Goal: Task Accomplishment & Management: Complete application form

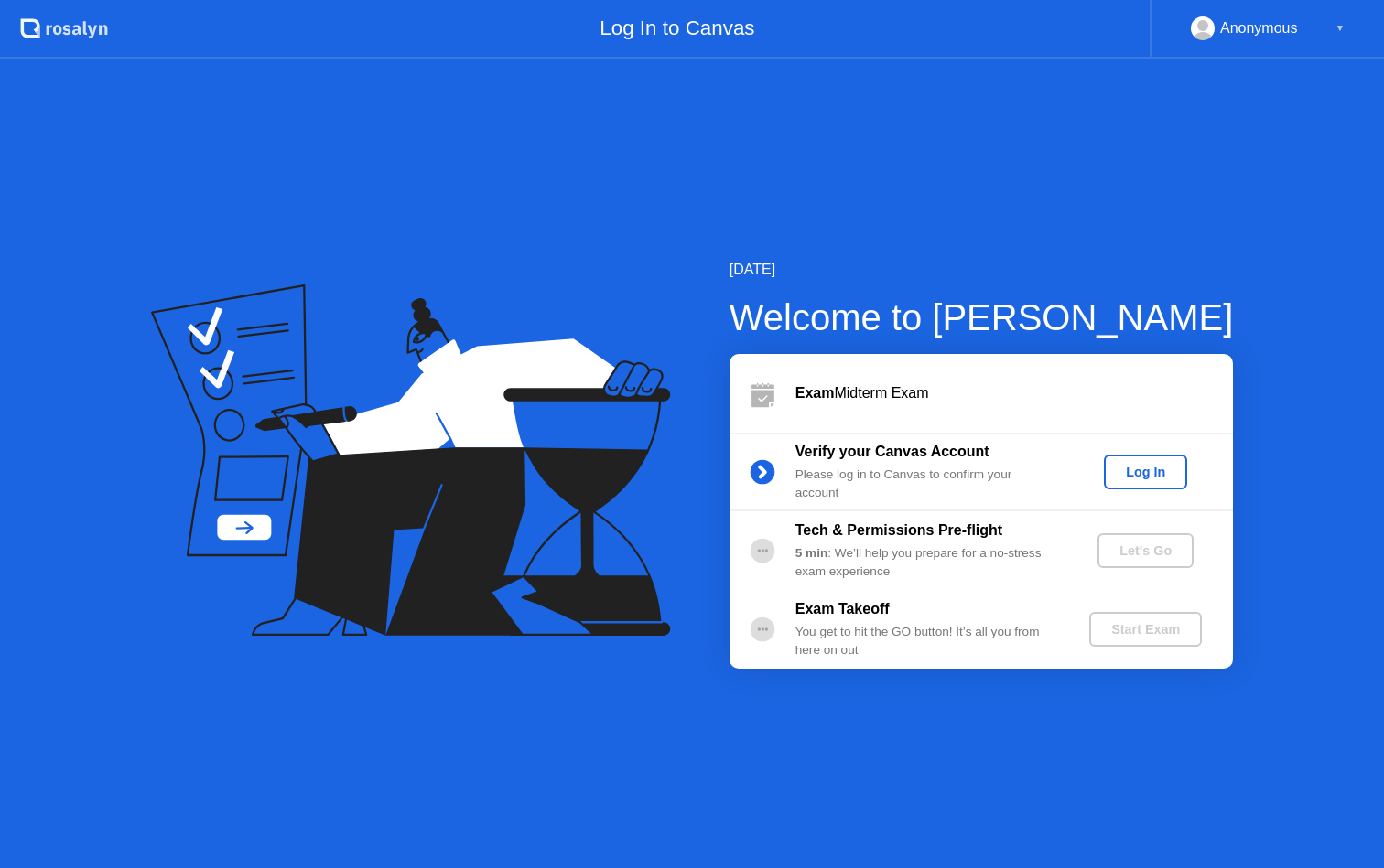
click at [1141, 468] on div "Log In" at bounding box center [1145, 472] width 69 height 14
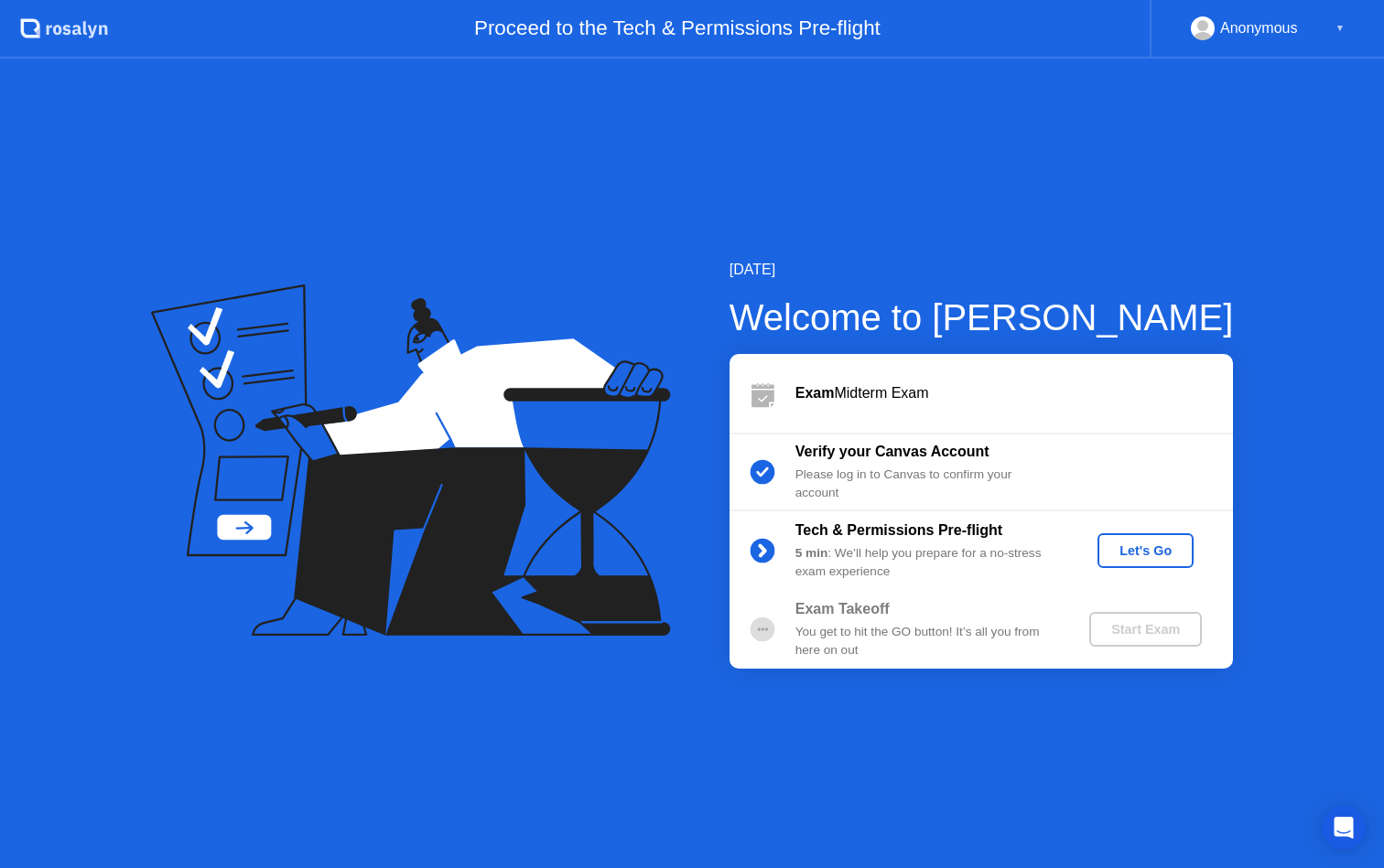
click at [1161, 545] on div "Let's Go" at bounding box center [1145, 550] width 81 height 14
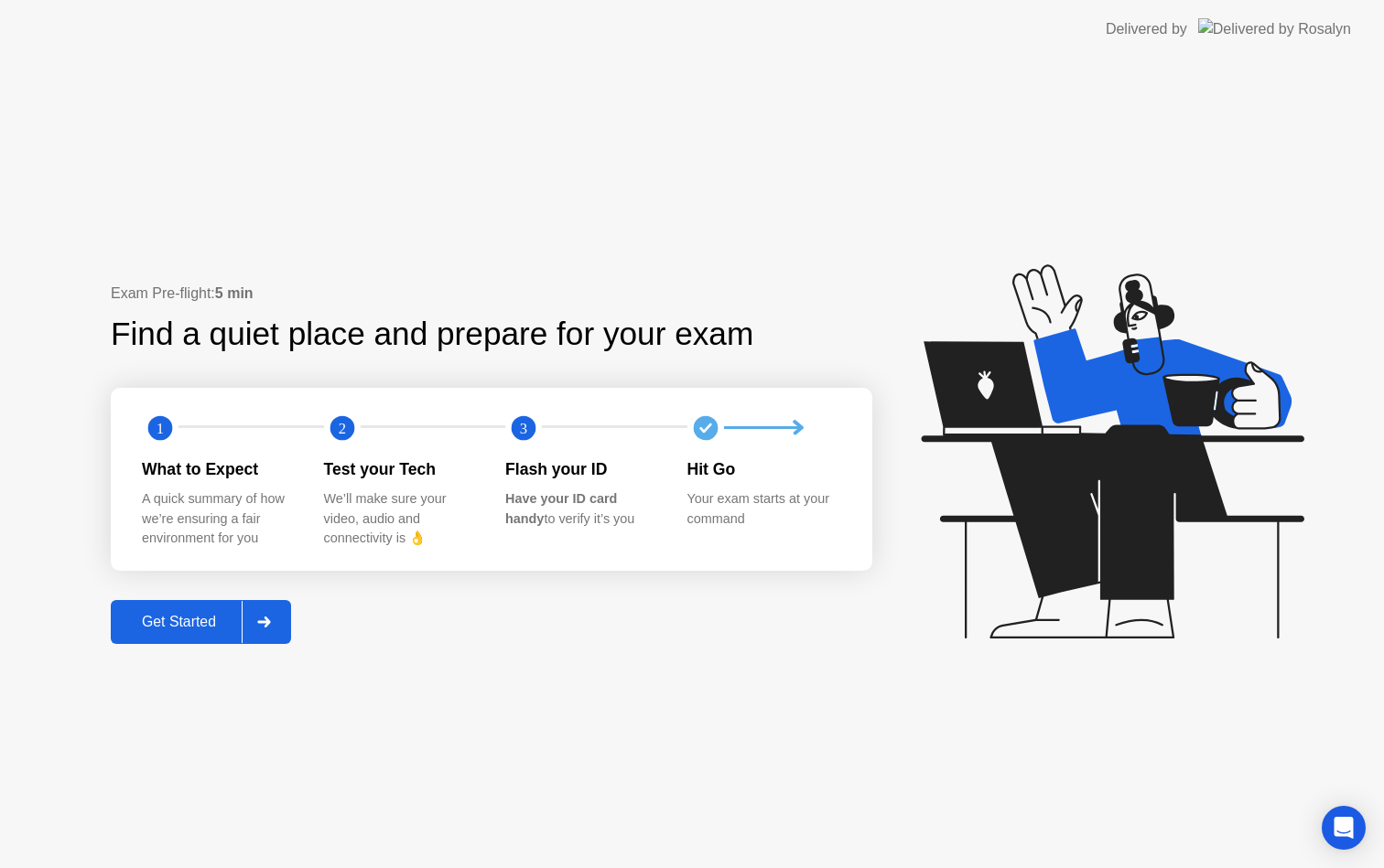
click at [212, 625] on div "Get Started" at bounding box center [179, 622] width 125 height 16
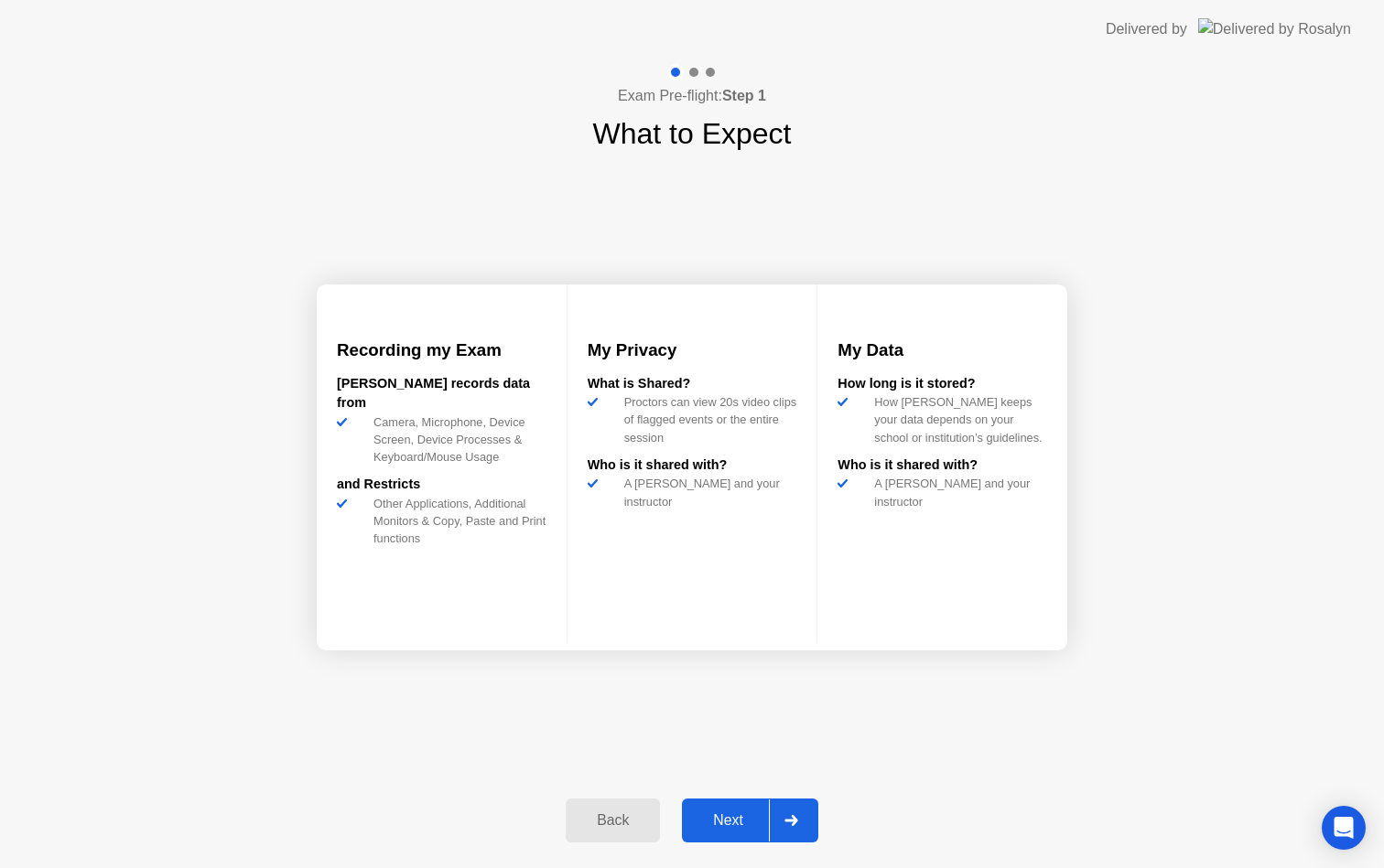
click at [721, 817] on div "Next" at bounding box center [728, 820] width 81 height 16
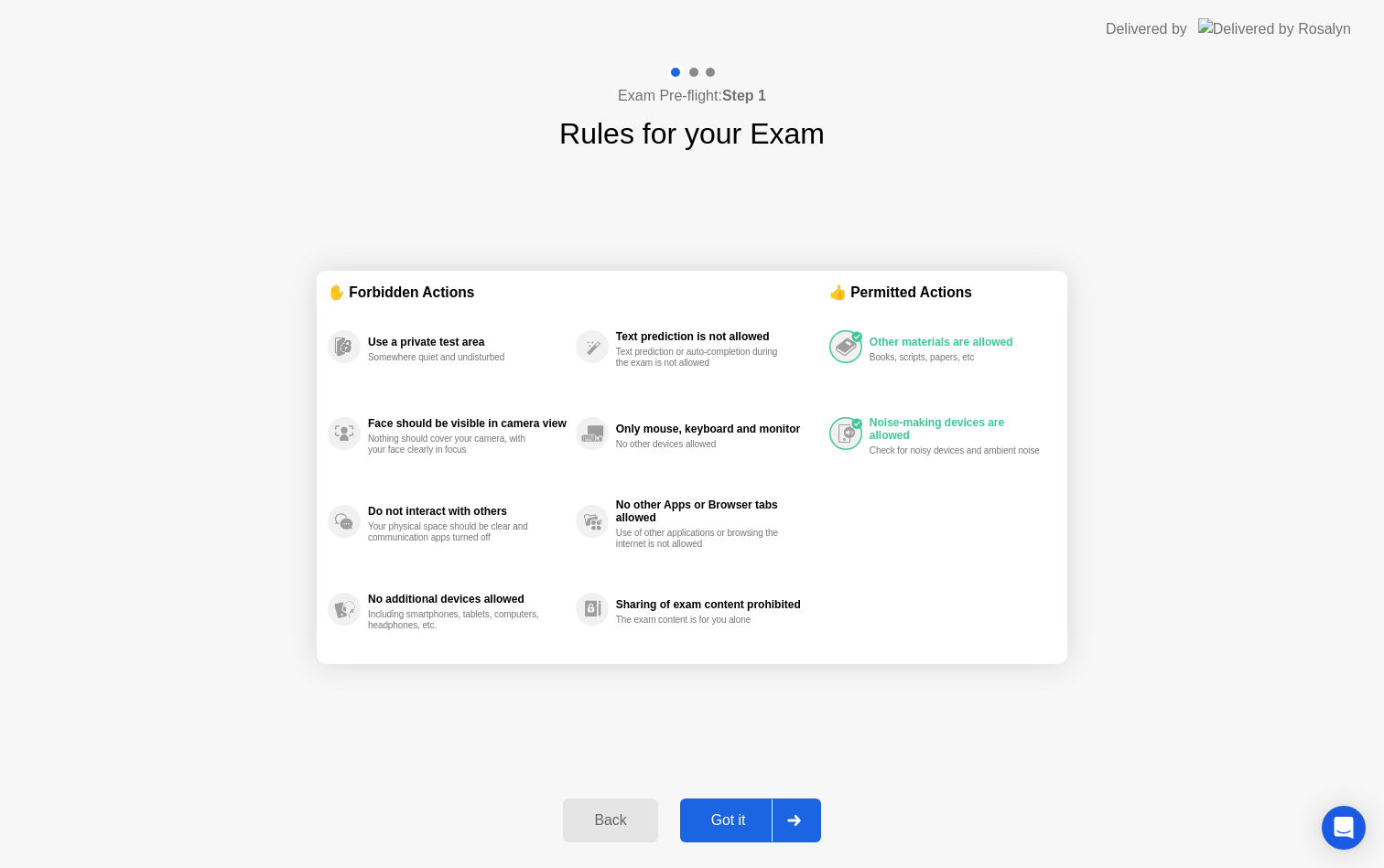
click at [723, 815] on div "Got it" at bounding box center [729, 820] width 86 height 16
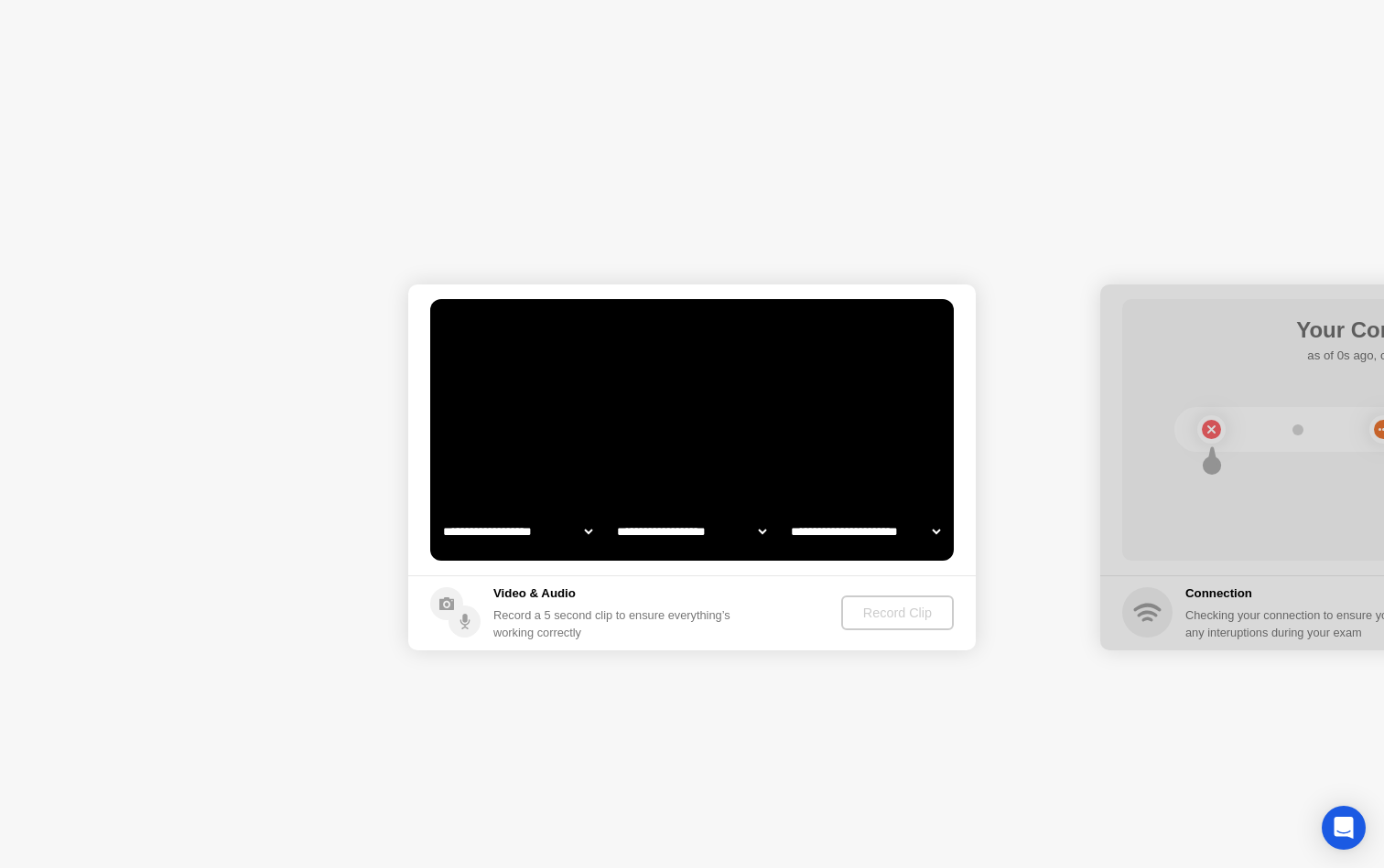
select select "**********"
select select "*******"
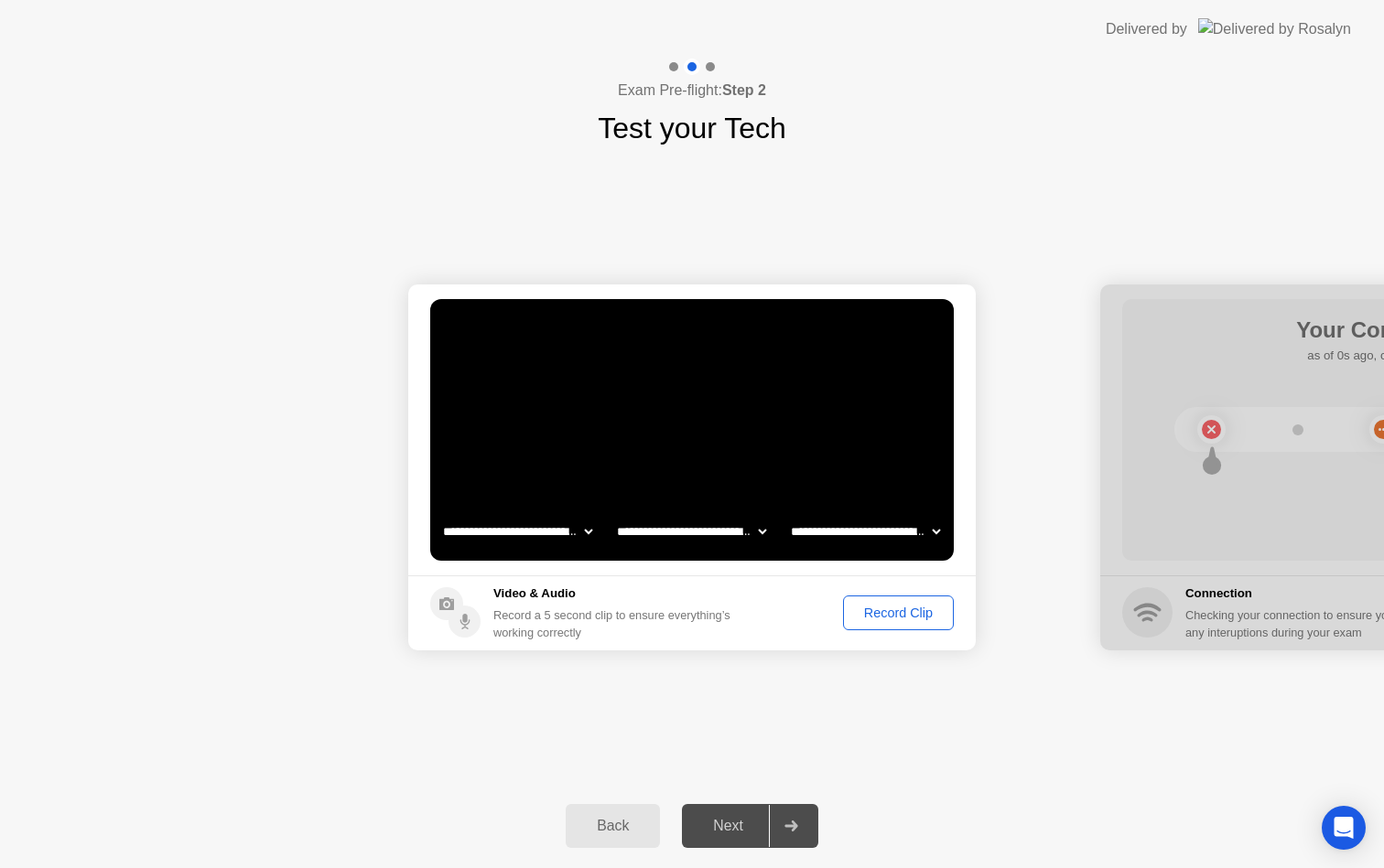
click at [905, 614] on div "Record Clip" at bounding box center [898, 612] width 98 height 14
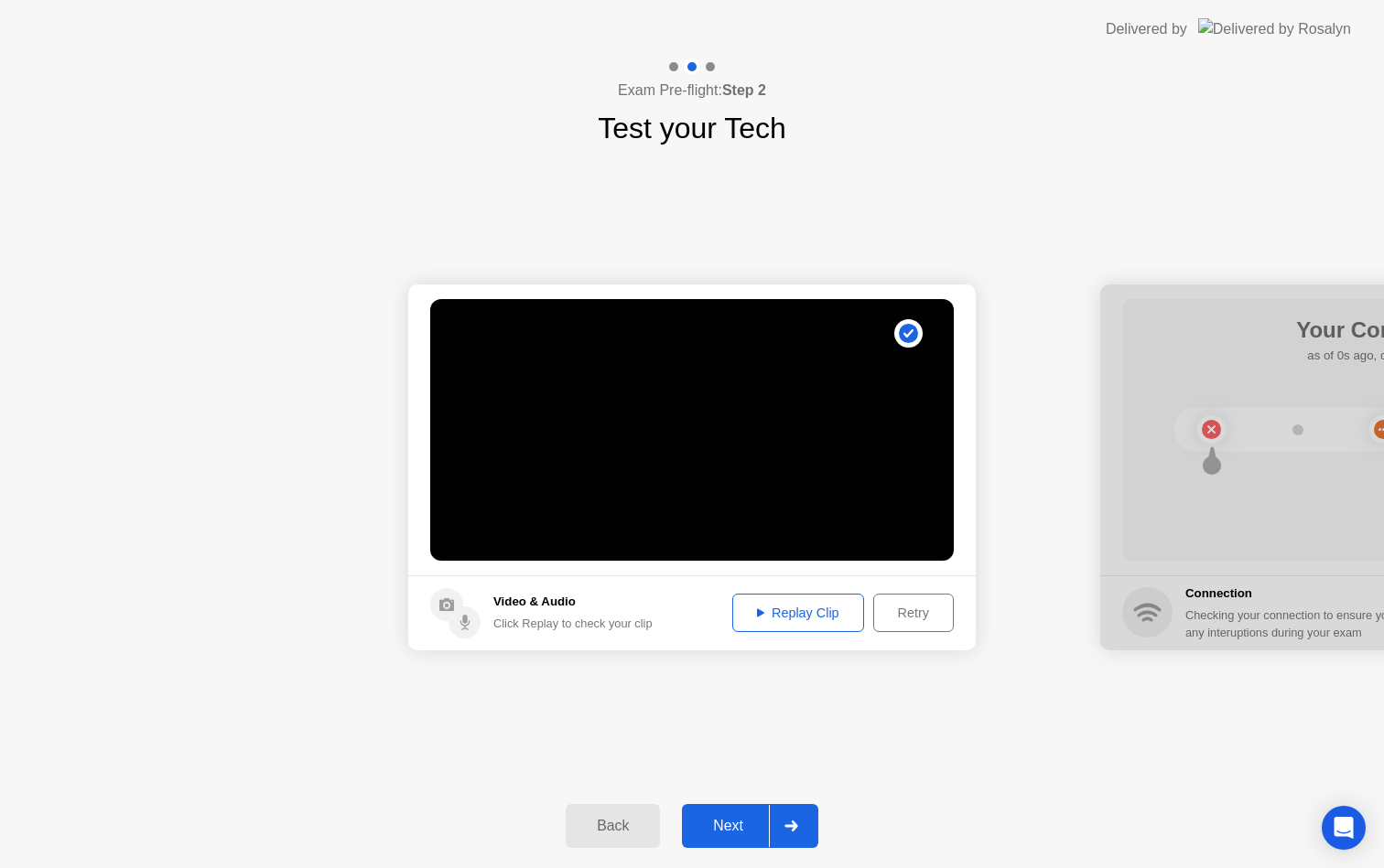
click at [795, 617] on div "Replay Clip" at bounding box center [798, 612] width 119 height 14
click at [746, 804] on button "Next" at bounding box center [750, 826] width 137 height 44
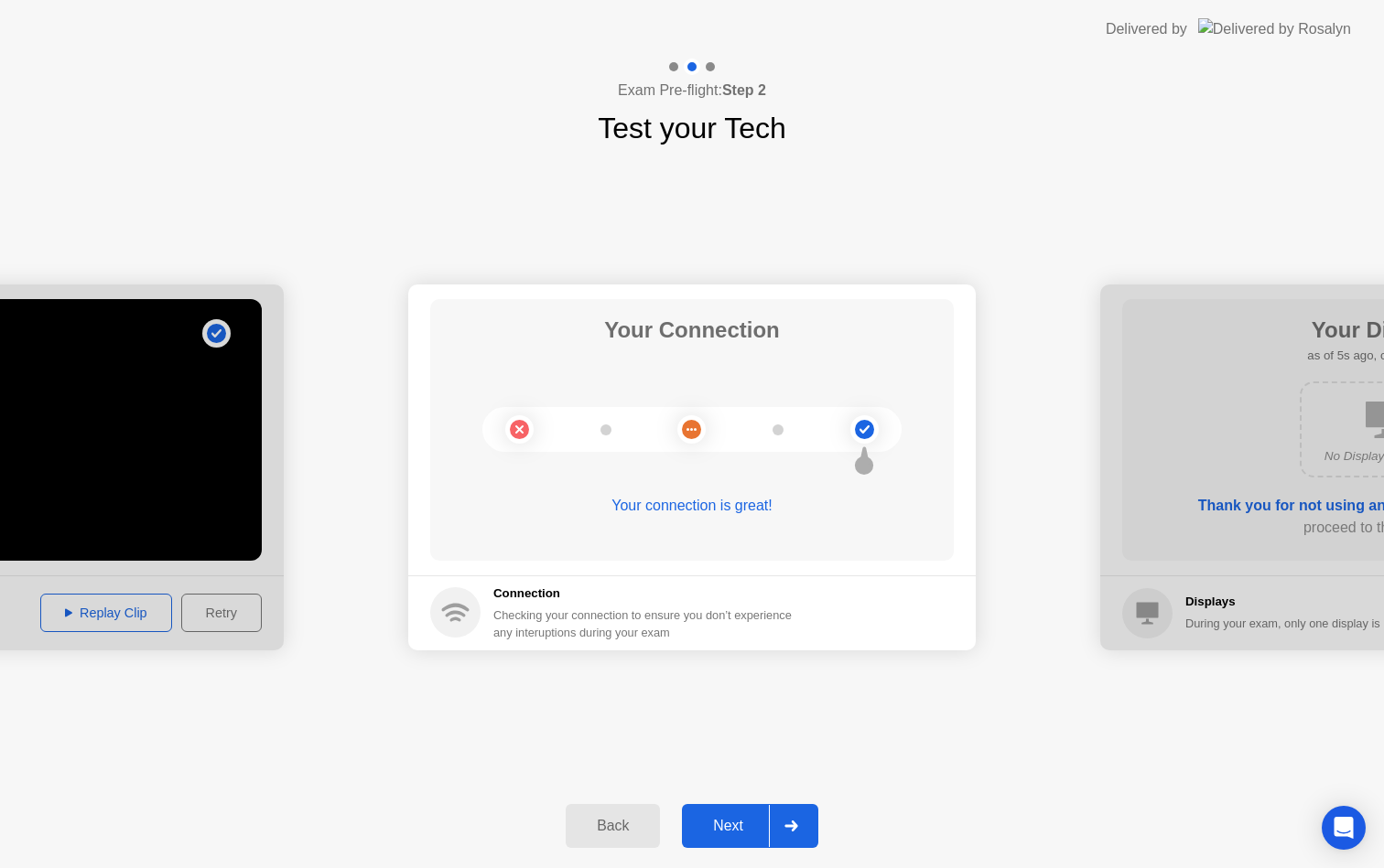
click at [750, 823] on div "Next" at bounding box center [728, 826] width 81 height 16
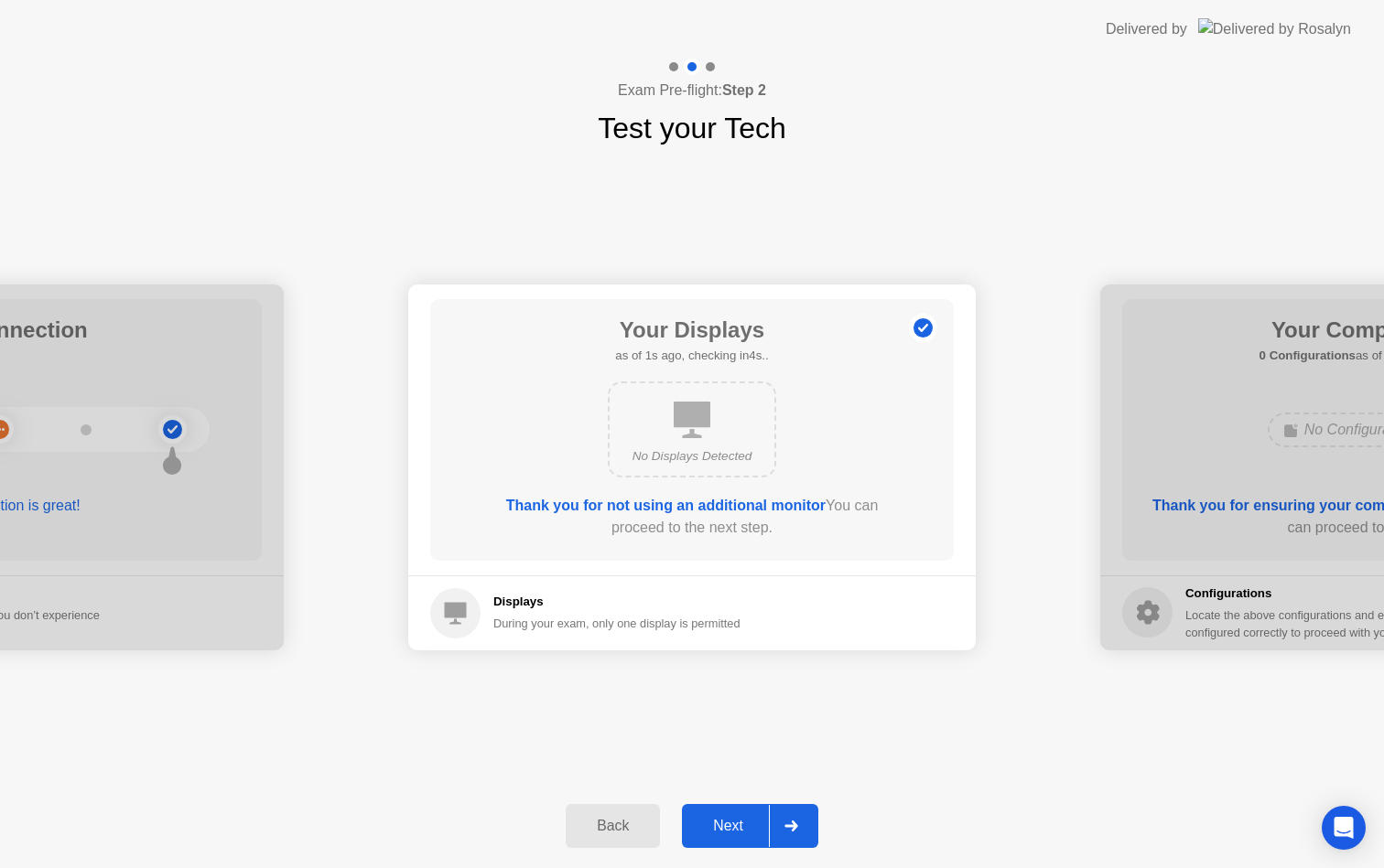
click at [774, 822] on div at bounding box center [791, 826] width 44 height 42
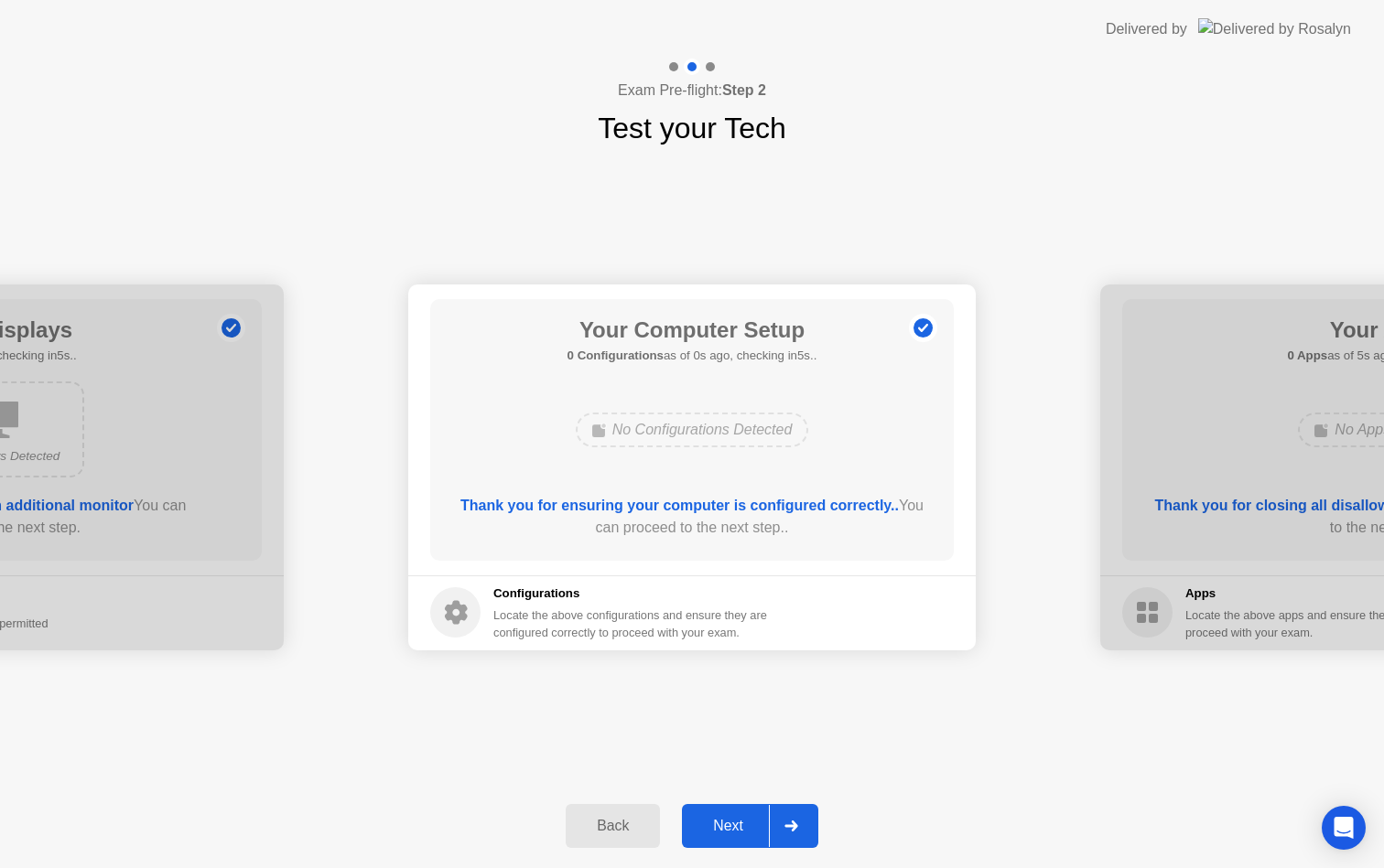
click at [774, 822] on div at bounding box center [791, 826] width 44 height 42
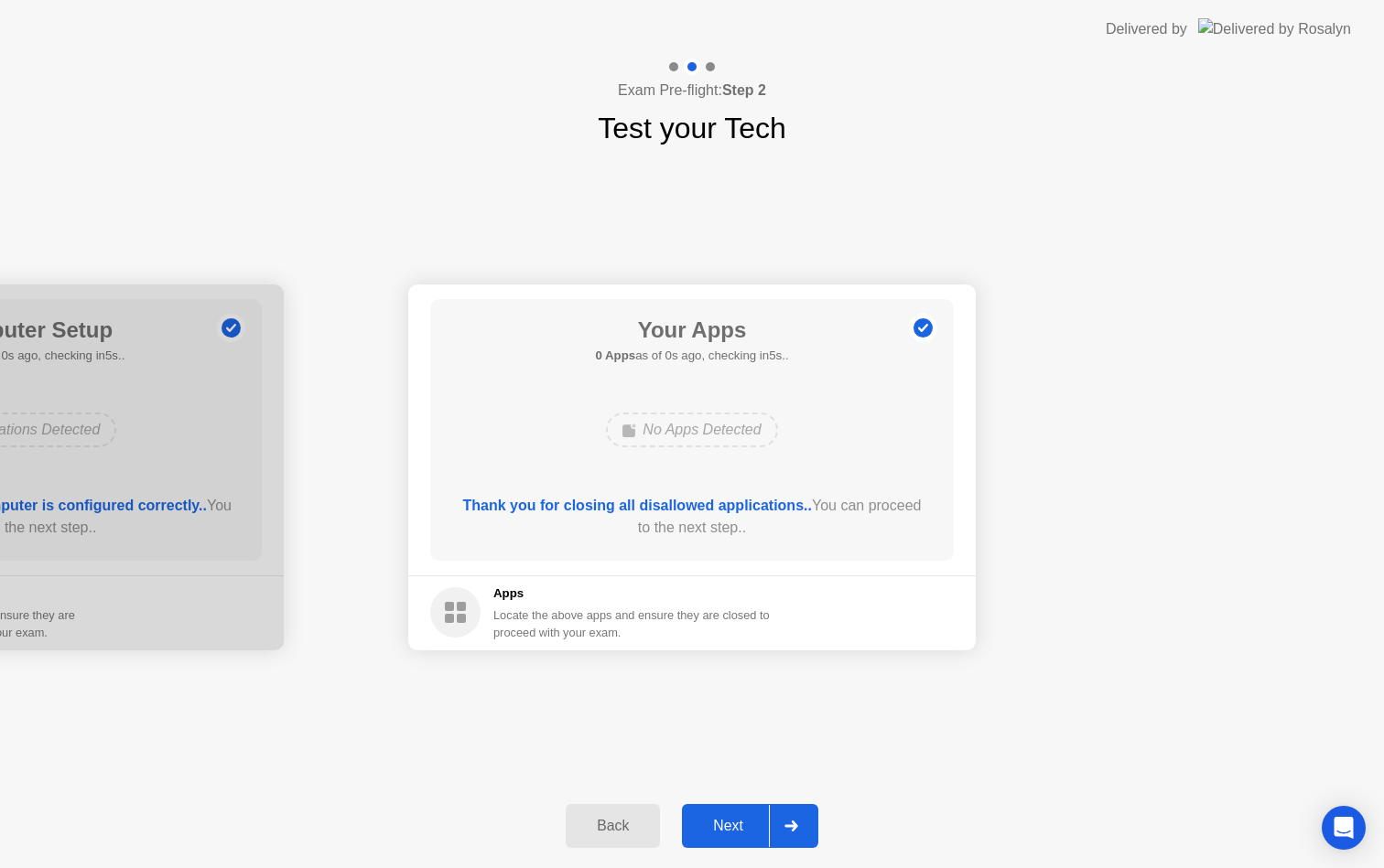
click at [774, 822] on div at bounding box center [791, 826] width 44 height 42
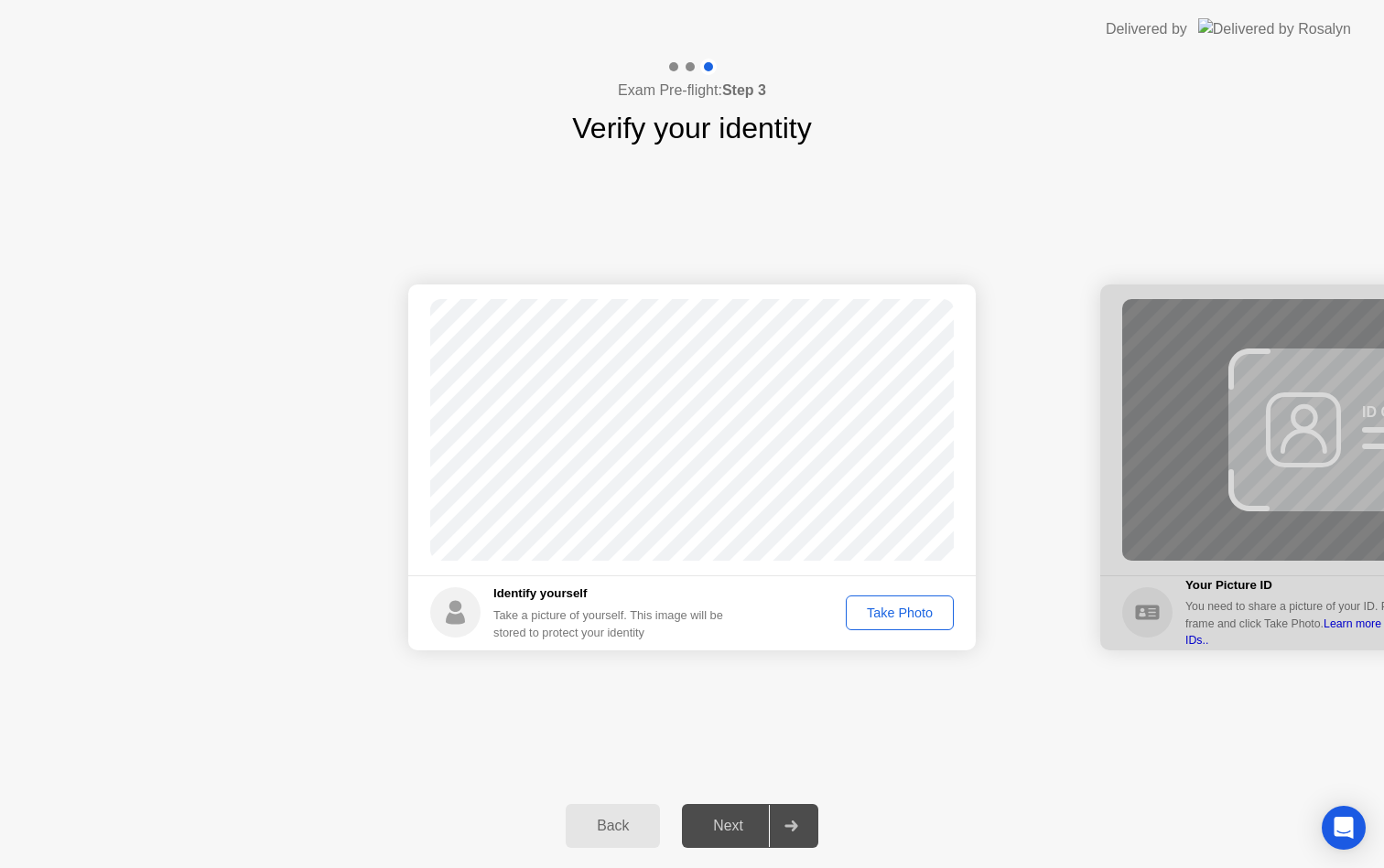
click at [879, 621] on div "Take Photo" at bounding box center [900, 612] width 96 height 14
click at [749, 834] on div "Next" at bounding box center [728, 826] width 81 height 16
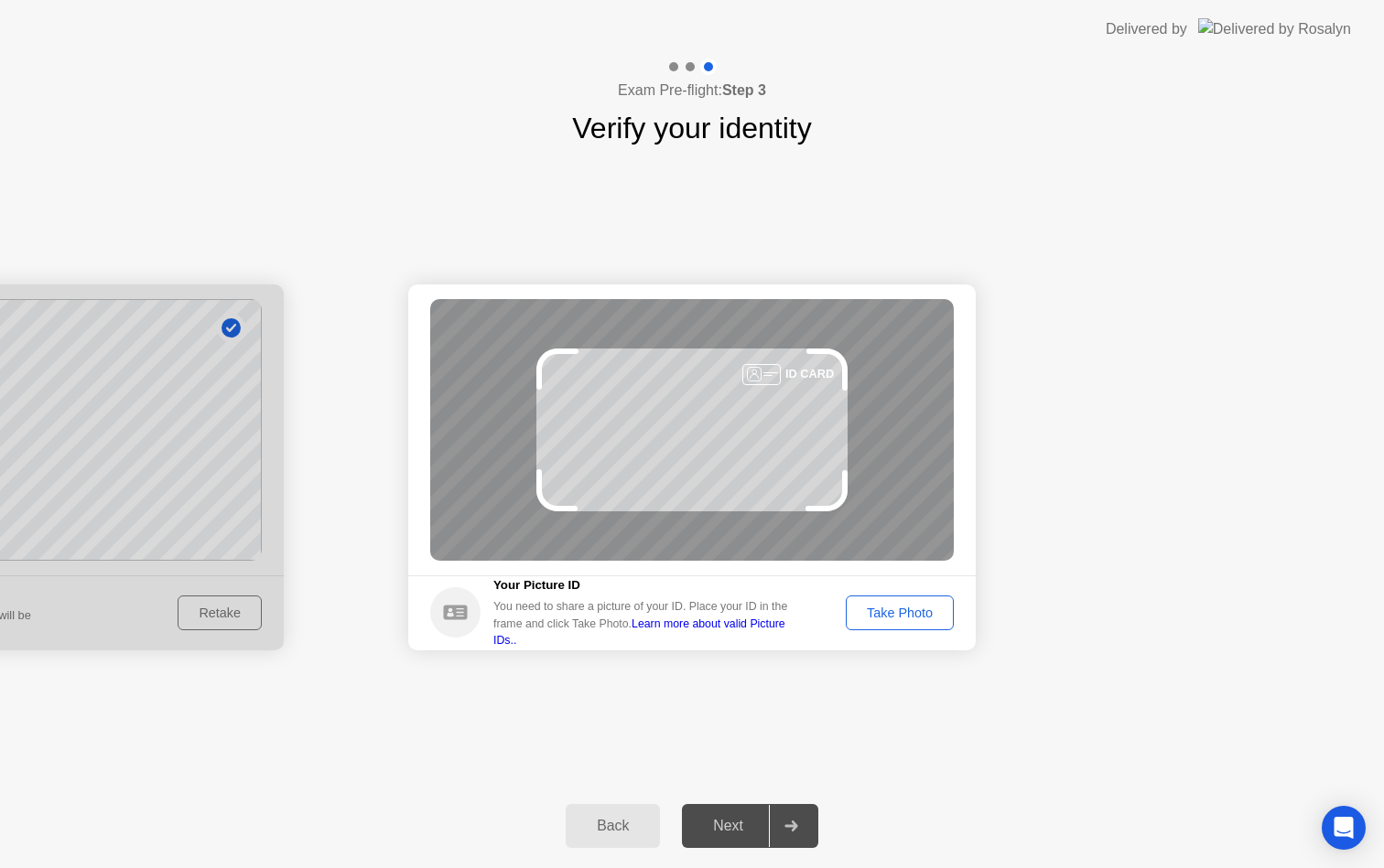
click at [913, 618] on div "Take Photo" at bounding box center [900, 612] width 96 height 14
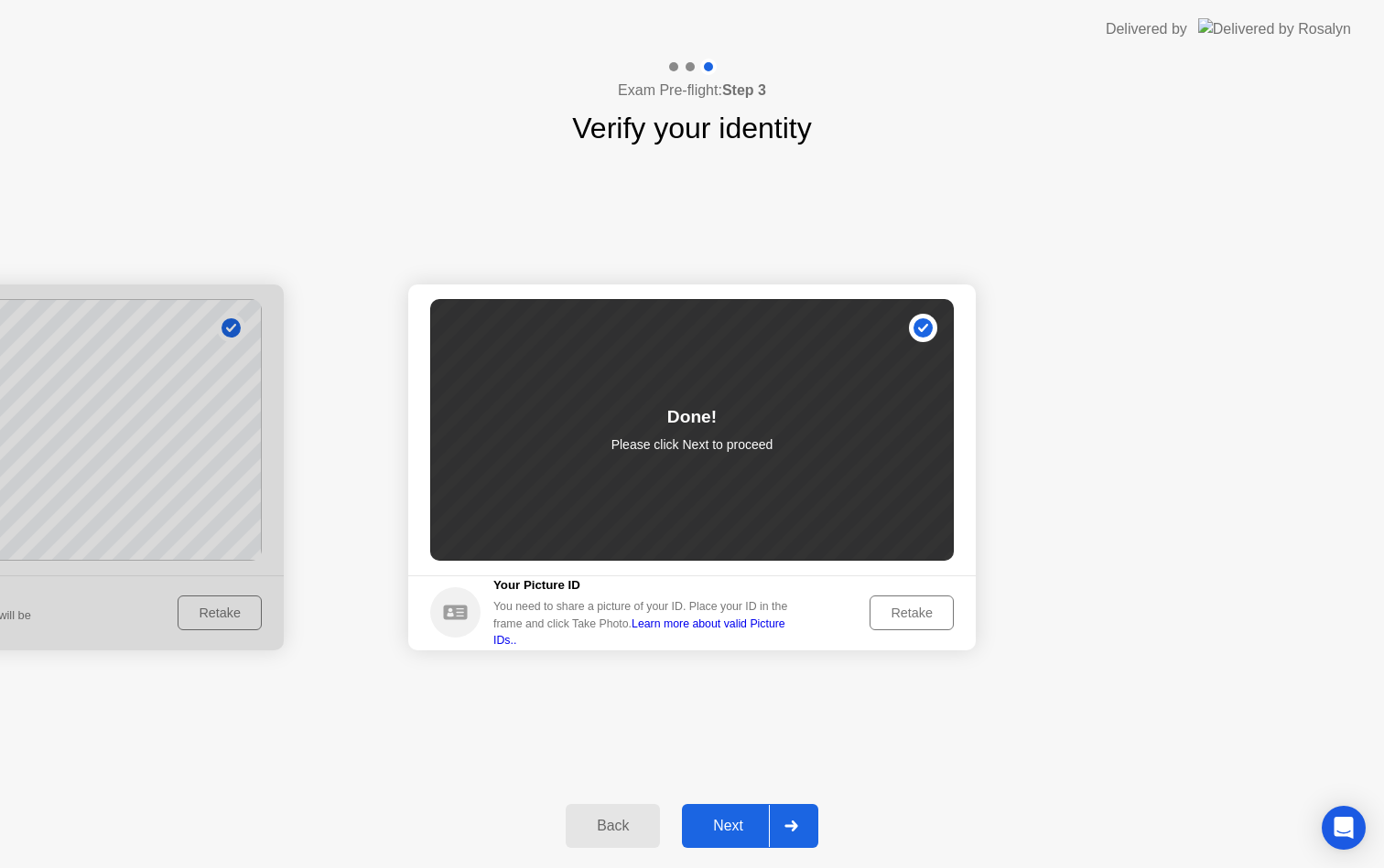
click at [737, 821] on div "Next" at bounding box center [728, 826] width 81 height 16
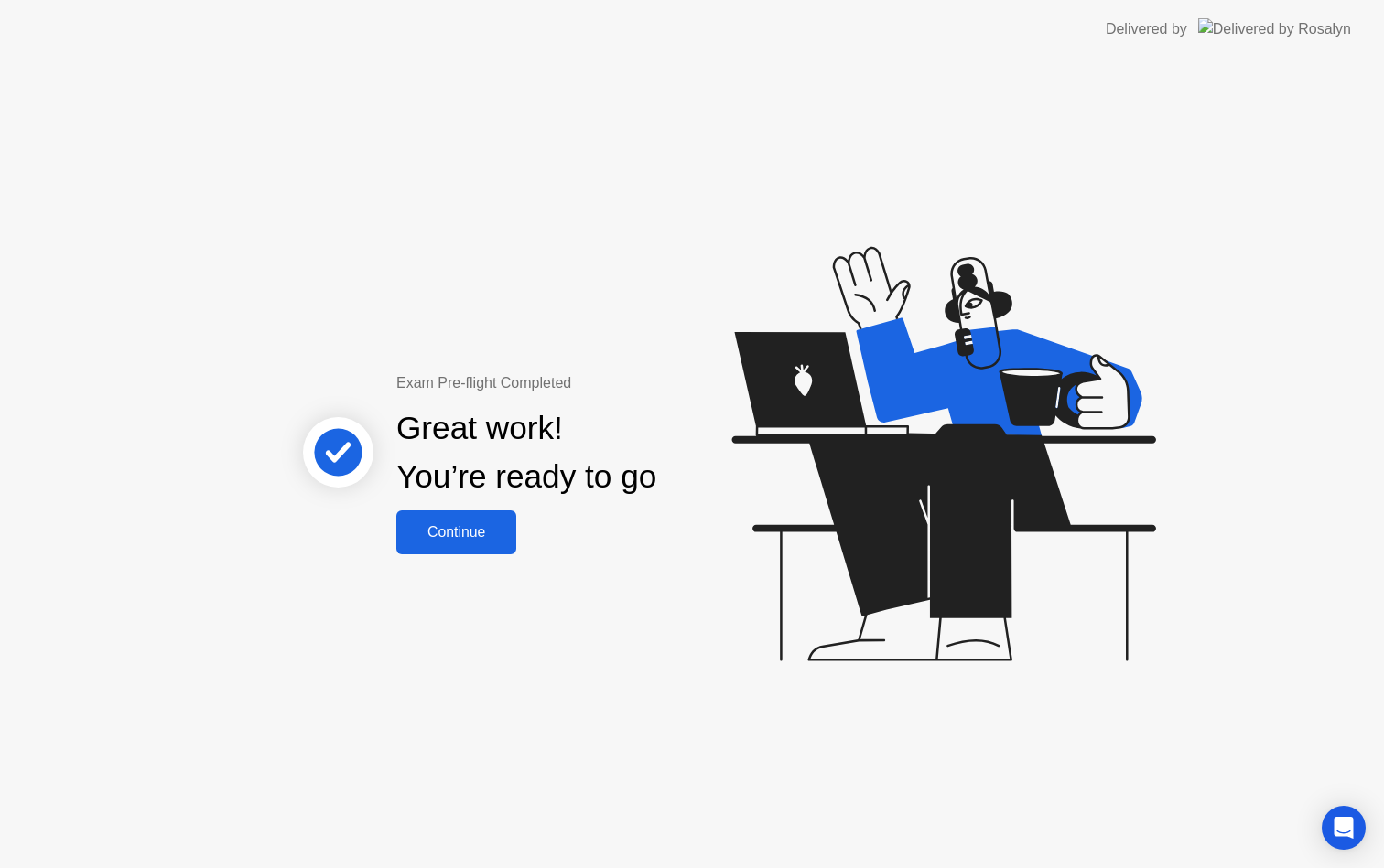
click at [496, 525] on div "Continue" at bounding box center [457, 532] width 109 height 16
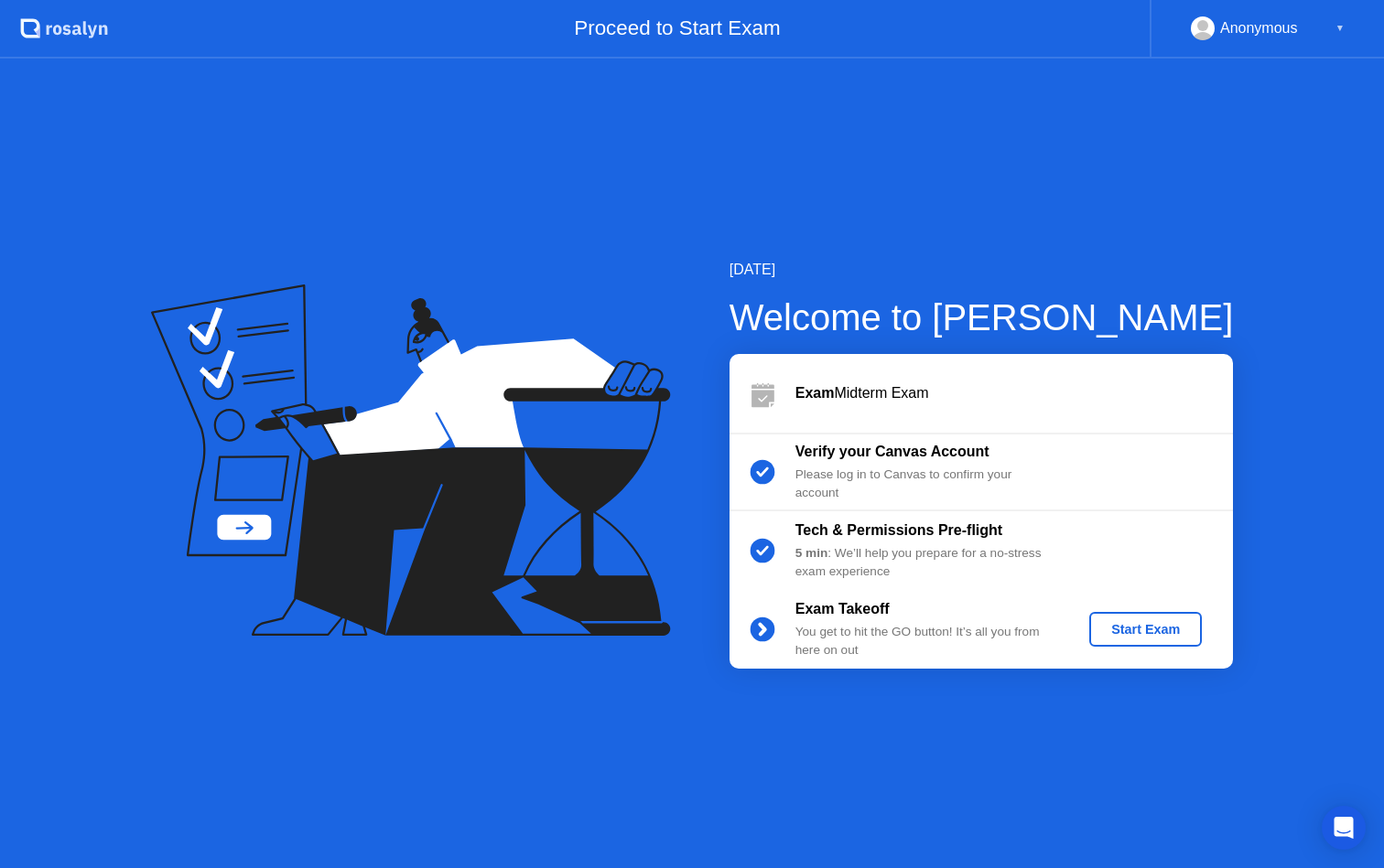
click at [1333, 25] on div "Anonymous ▼" at bounding box center [1267, 28] width 154 height 24
click at [1339, 28] on div "▼" at bounding box center [1340, 28] width 10 height 24
click at [1266, 34] on div "Anonymous" at bounding box center [1258, 28] width 77 height 24
click at [1144, 625] on div "Start Exam" at bounding box center [1145, 629] width 98 height 14
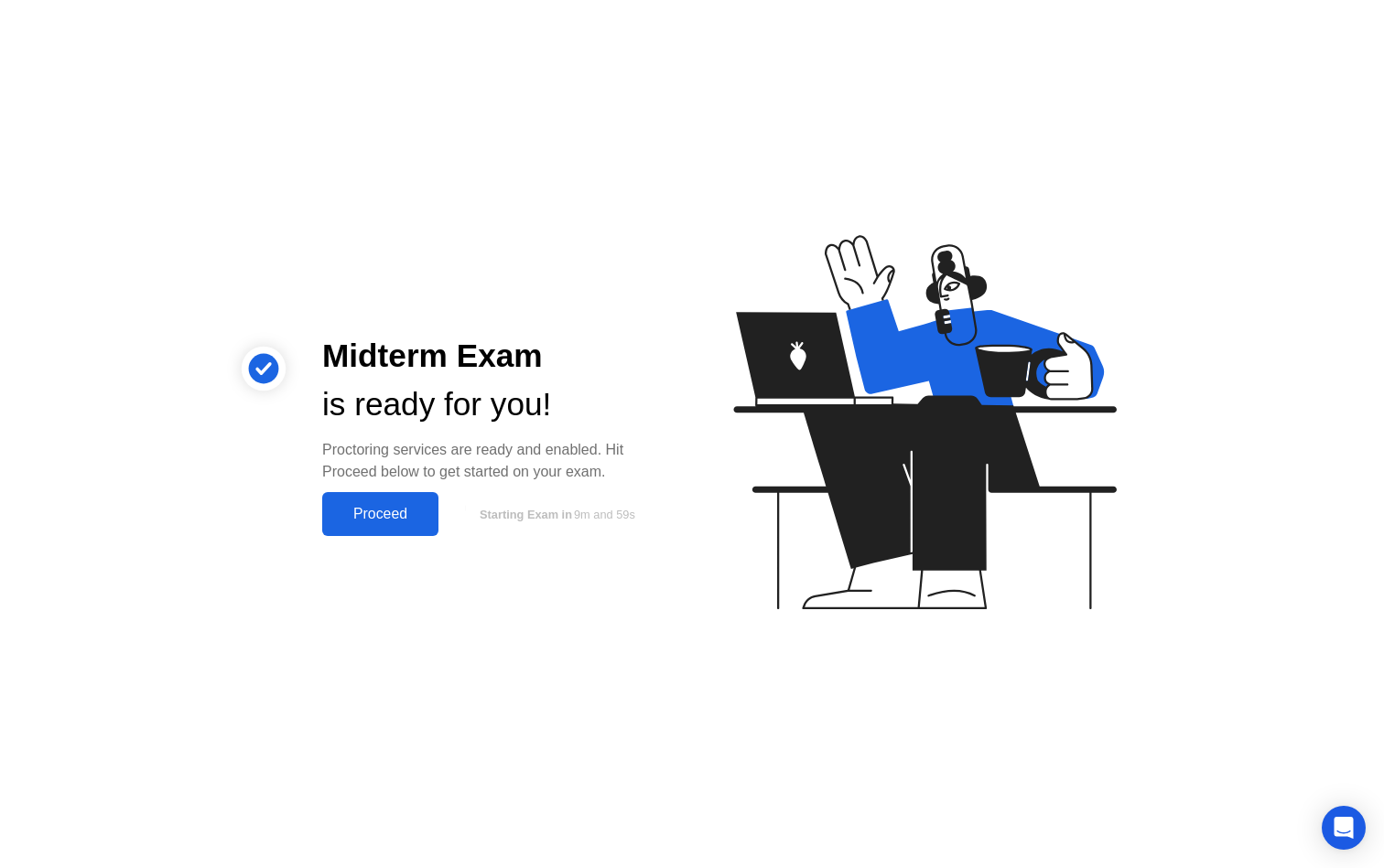
click at [397, 521] on div "Proceed" at bounding box center [380, 514] width 105 height 16
